Goal: Task Accomplishment & Management: Use online tool/utility

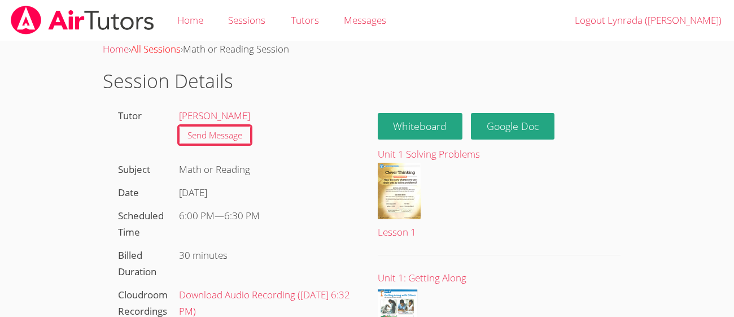
click at [168, 50] on link "All Sessions" at bounding box center [156, 48] width 50 height 13
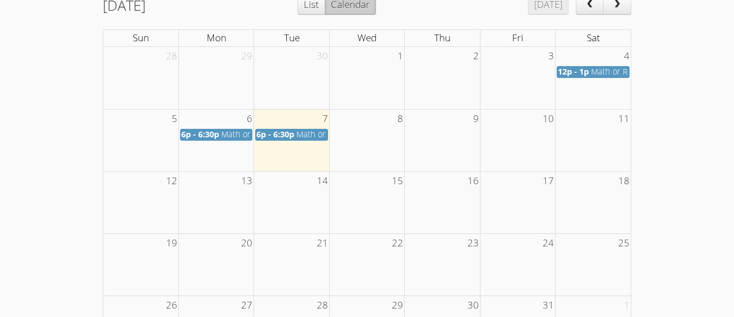
scroll to position [181, 0]
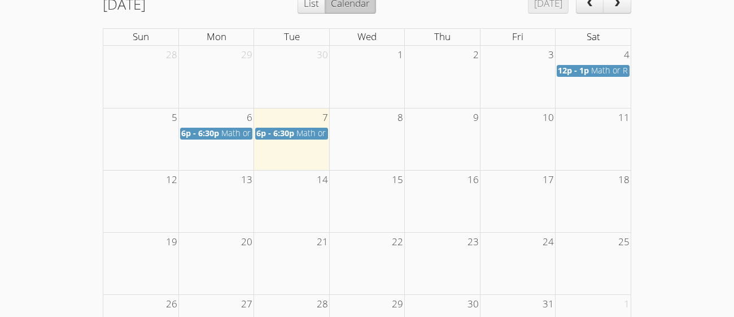
click at [314, 132] on span "Math or Reading" at bounding box center [327, 133] width 62 height 11
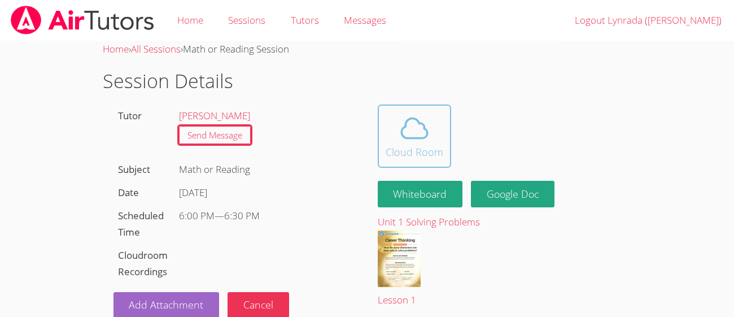
click at [401, 146] on div "Cloud Room" at bounding box center [415, 152] width 58 height 16
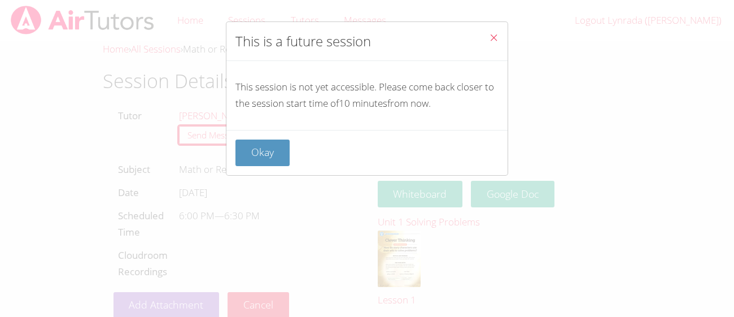
click at [213, 139] on div "This is a future session This session is not yet accessible. Please come back c…" at bounding box center [367, 158] width 734 height 317
click at [491, 41] on icon "Close" at bounding box center [494, 38] width 10 height 10
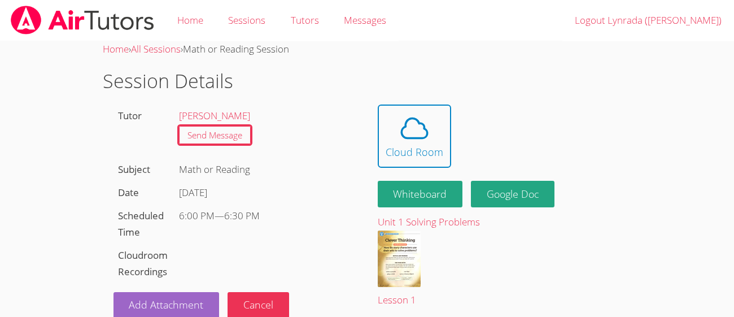
click at [491, 41] on div "Home Sessions Tutors Messages Logout Lynrada ([PERSON_NAME])" at bounding box center [367, 20] width 734 height 41
click at [329, 41] on link "Tutors" at bounding box center [304, 20] width 53 height 41
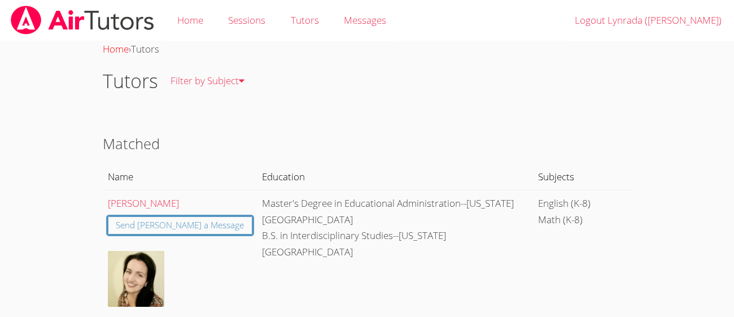
click at [113, 48] on link "Home" at bounding box center [116, 48] width 26 height 13
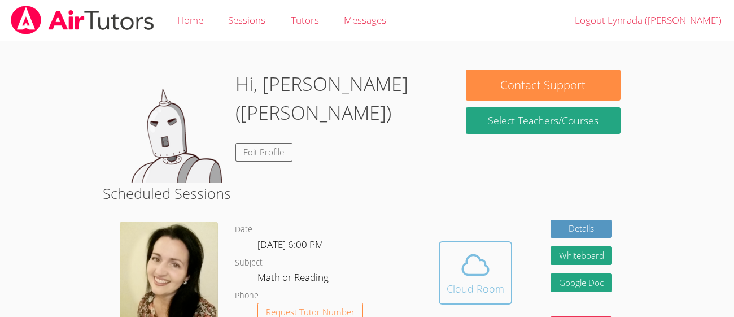
click at [491, 278] on span at bounding box center [476, 265] width 58 height 32
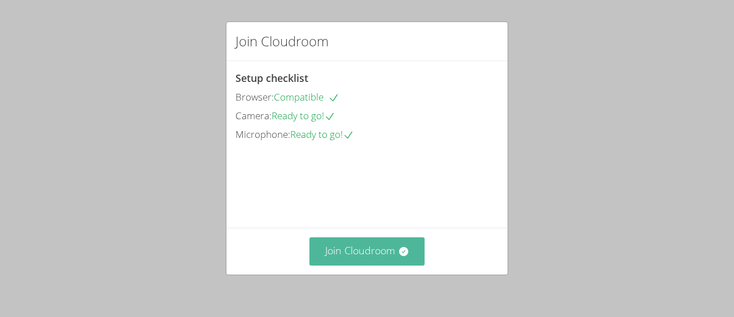
click at [385, 251] on button "Join Cloudroom" at bounding box center [367, 251] width 116 height 28
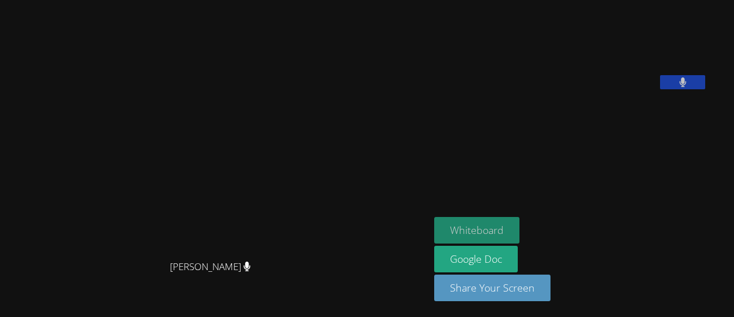
click at [519, 235] on button "Whiteboard" at bounding box center [476, 230] width 85 height 27
